Goal: Find specific page/section: Find specific page/section

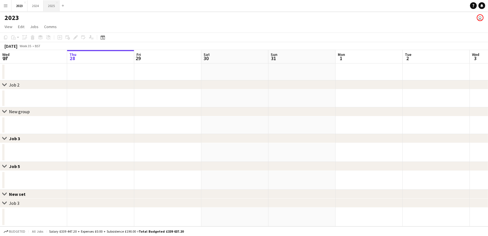
click at [53, 6] on button "2025 Close" at bounding box center [52, 5] width 16 height 11
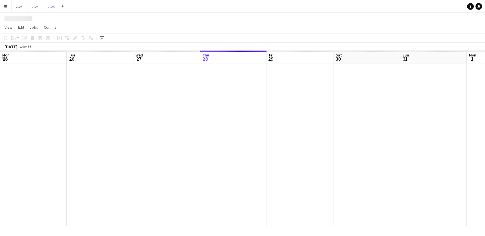
scroll to position [0, 134]
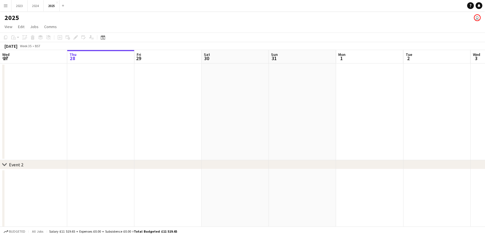
drag, startPoint x: 179, startPoint y: 128, endPoint x: 258, endPoint y: 129, distance: 78.1
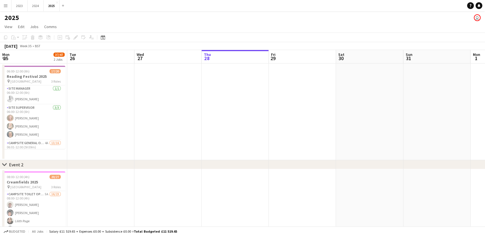
scroll to position [0, 154]
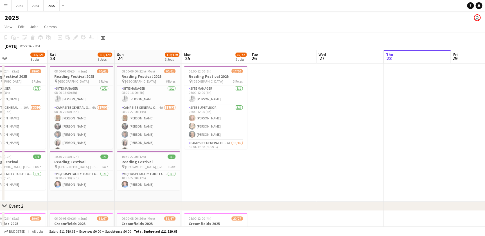
scroll to position [0, 134]
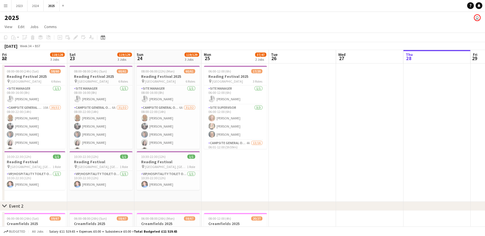
drag, startPoint x: 233, startPoint y: 161, endPoint x: 325, endPoint y: 166, distance: 92.0
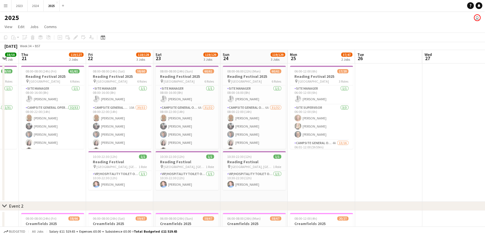
drag, startPoint x: 209, startPoint y: 192, endPoint x: 274, endPoint y: 199, distance: 65.5
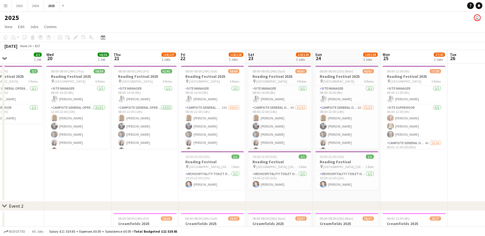
drag, startPoint x: 252, startPoint y: 200, endPoint x: 239, endPoint y: 200, distance: 13.2
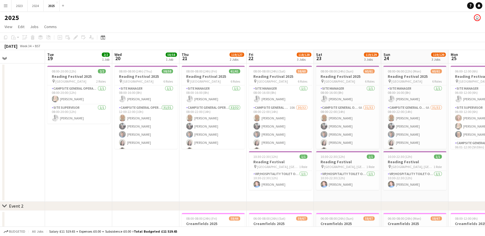
drag, startPoint x: 181, startPoint y: 188, endPoint x: 166, endPoint y: 188, distance: 14.6
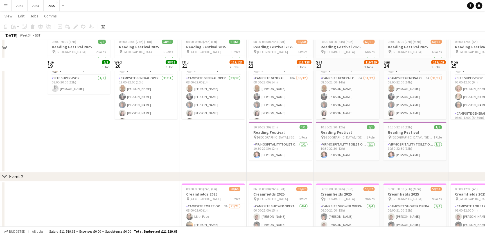
scroll to position [0, 0]
